Goal: Task Accomplishment & Management: Use online tool/utility

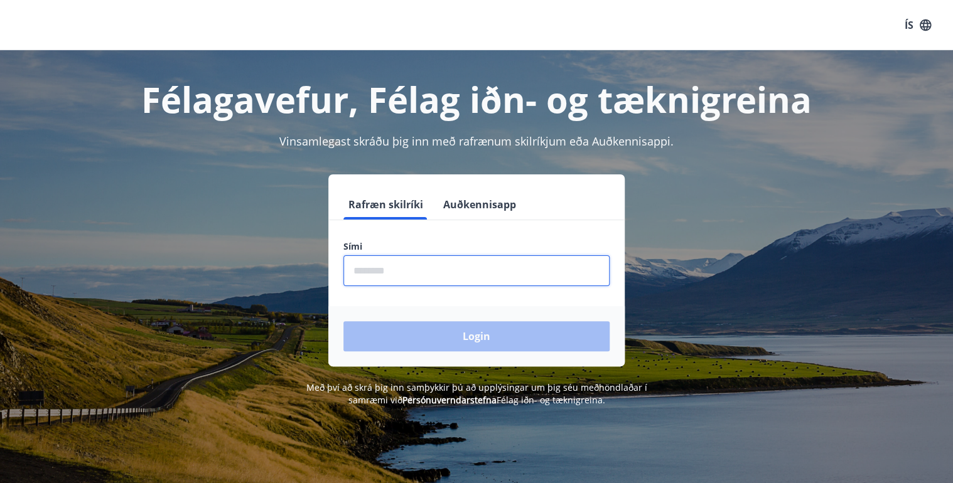
click at [382, 264] on input "phone" at bounding box center [476, 270] width 266 height 31
type input "********"
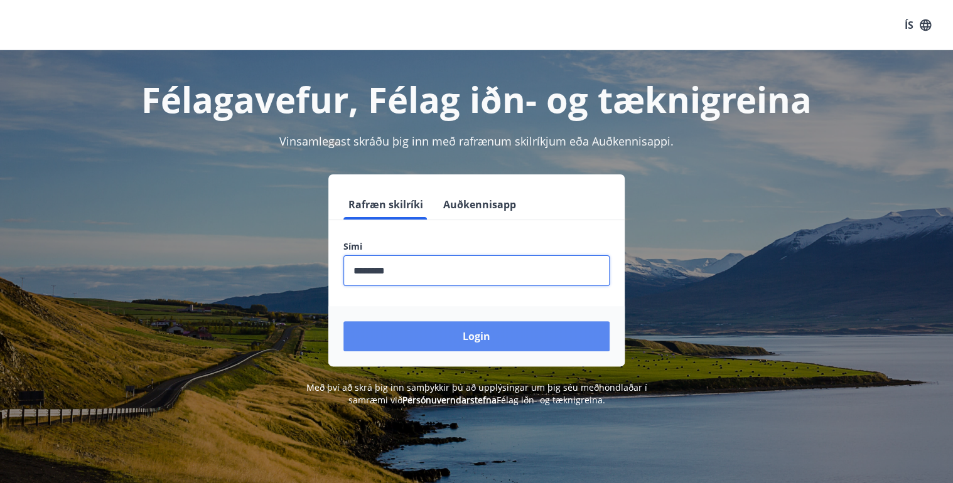
click at [343, 321] on button "Login" at bounding box center [476, 336] width 266 height 30
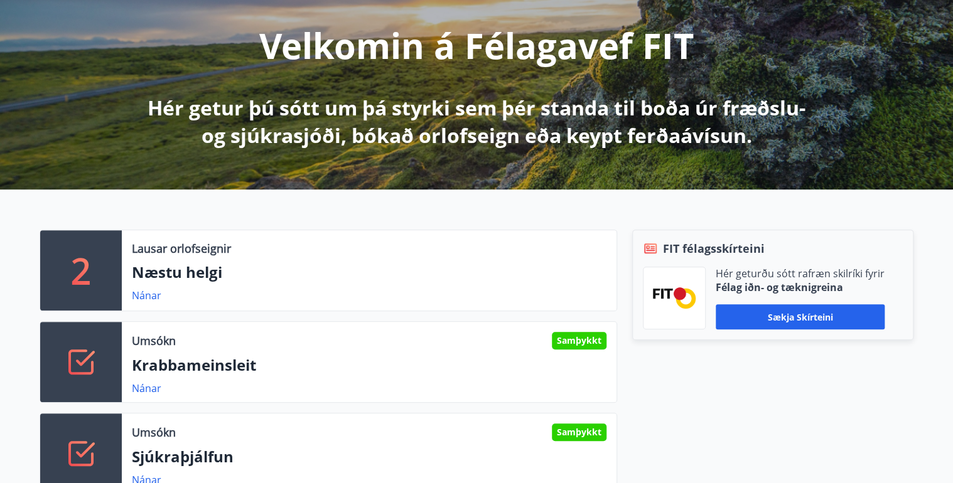
scroll to position [201, 0]
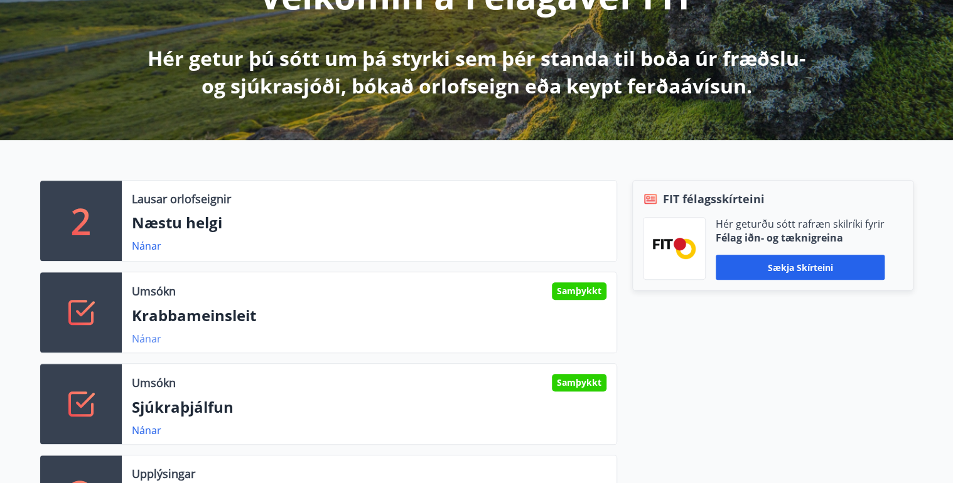
click at [152, 339] on link "Nánar" at bounding box center [146, 339] width 29 height 14
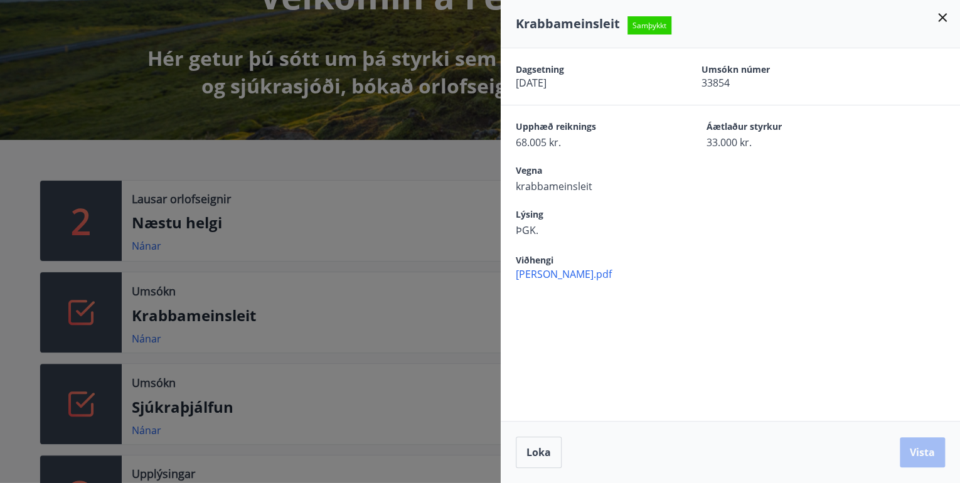
click at [460, 304] on div at bounding box center [480, 241] width 960 height 483
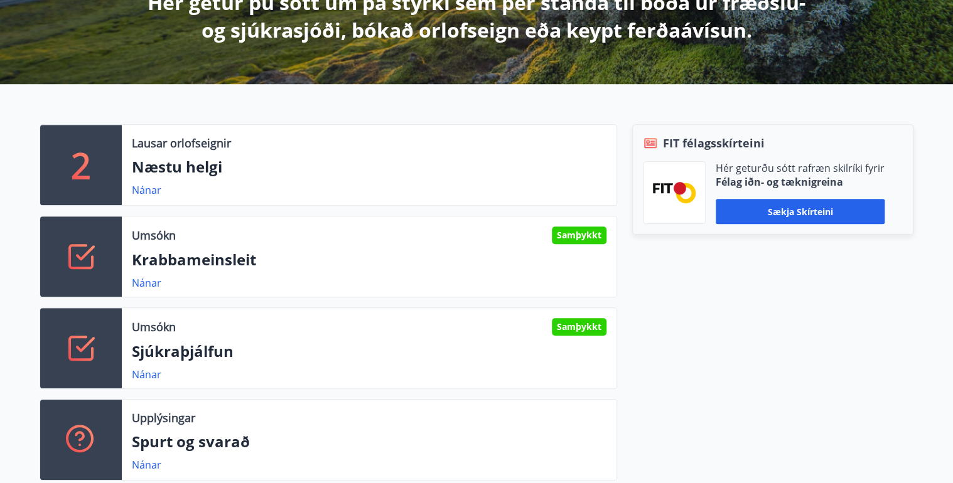
scroll to position [301, 0]
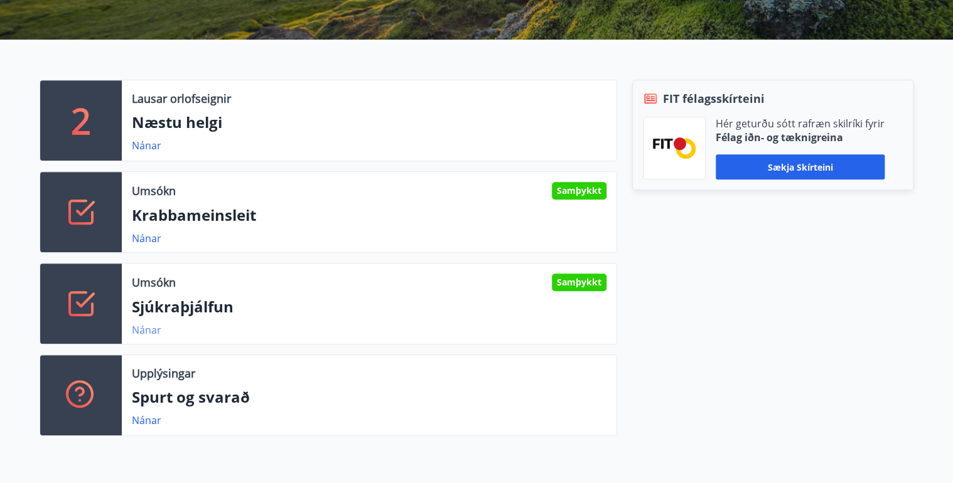
click at [147, 330] on link "Nánar" at bounding box center [146, 330] width 29 height 14
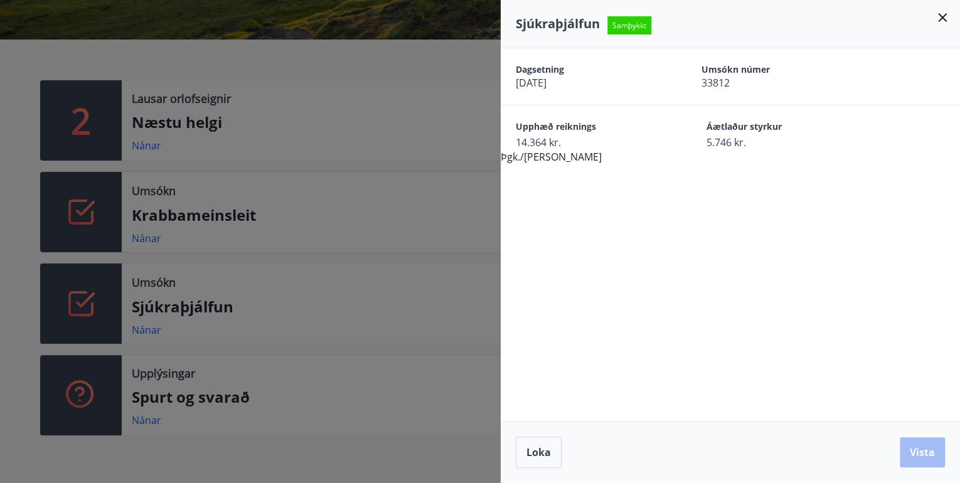
click at [316, 321] on div at bounding box center [480, 241] width 960 height 483
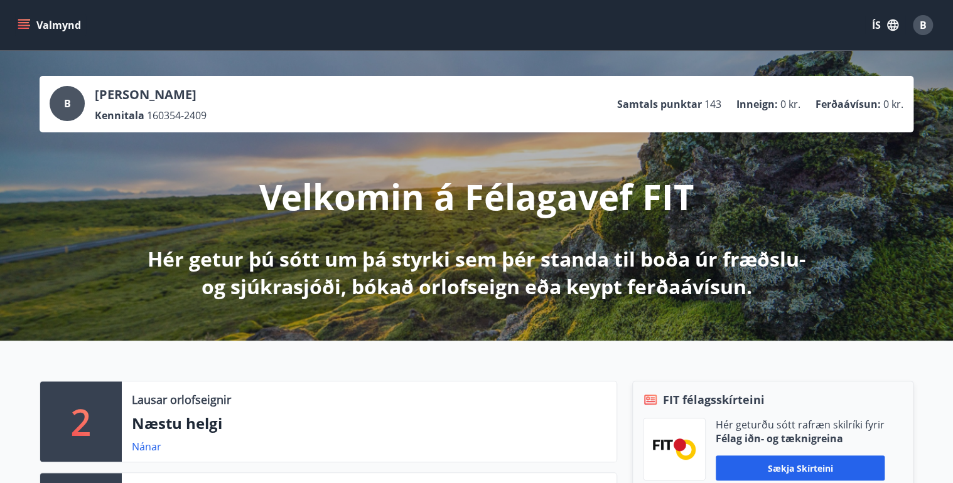
scroll to position [0, 0]
drag, startPoint x: 922, startPoint y: 0, endPoint x: 663, endPoint y: 38, distance: 262.0
click at [663, 38] on div "Valmynd ÍS B" at bounding box center [476, 25] width 922 height 30
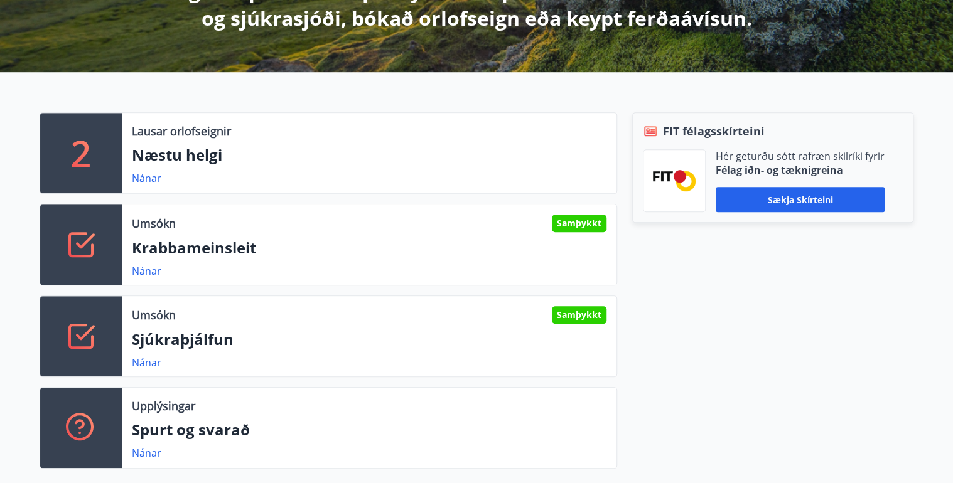
scroll to position [251, 0]
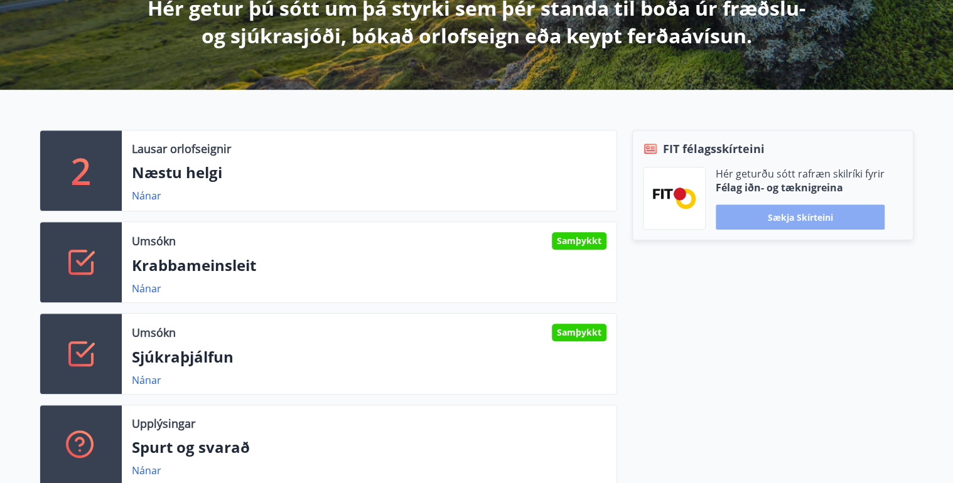
click at [803, 216] on button "Sækja skírteini" at bounding box center [799, 217] width 169 height 25
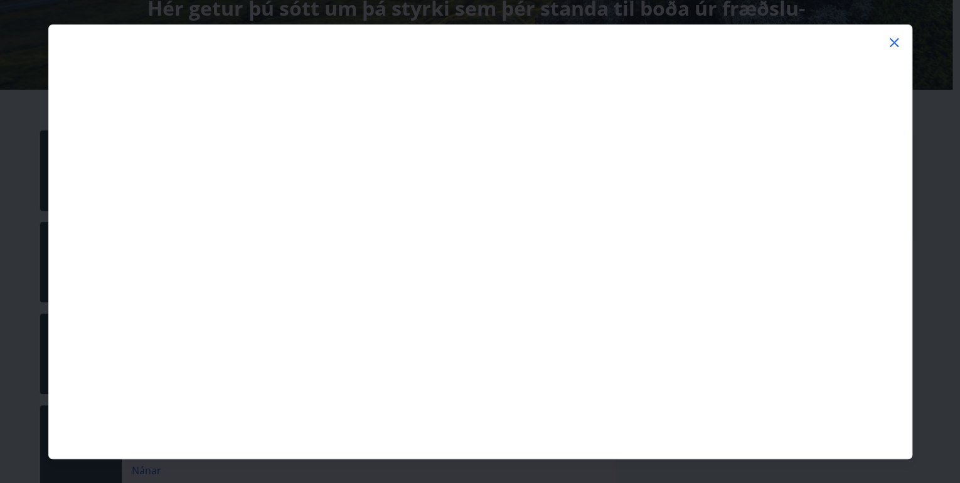
click at [894, 42] on icon at bounding box center [894, 42] width 2 height 2
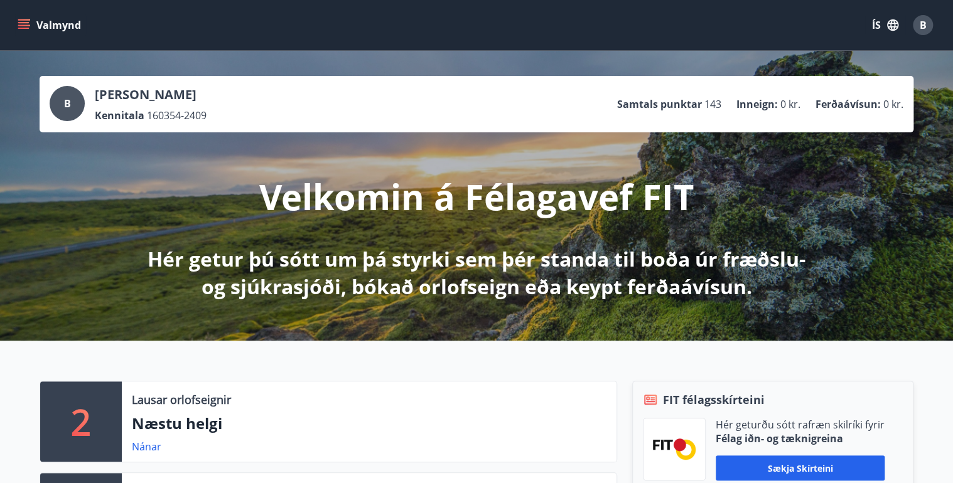
scroll to position [0, 0]
